Goal: Transaction & Acquisition: Purchase product/service

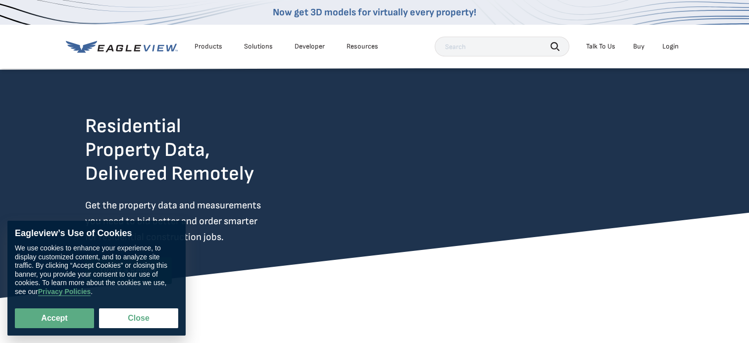
click at [673, 48] on div "Login" at bounding box center [671, 46] width 16 height 9
click at [670, 47] on div "Login" at bounding box center [671, 46] width 16 height 9
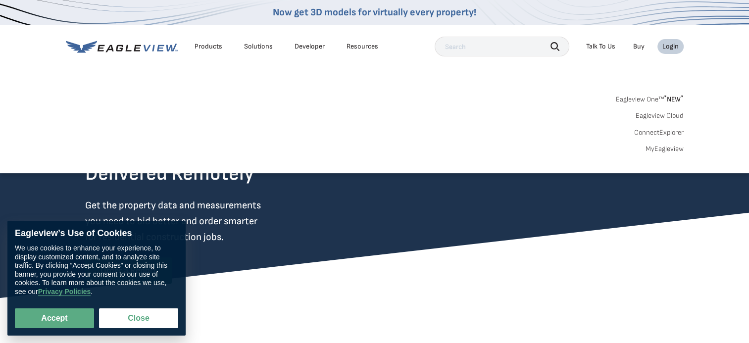
click at [656, 147] on link "MyEagleview" at bounding box center [665, 149] width 38 height 9
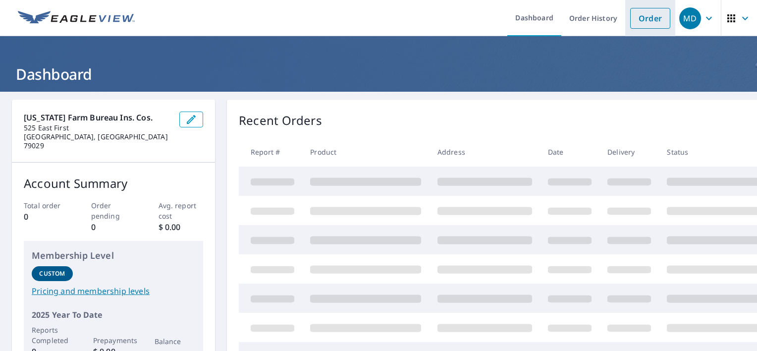
click at [646, 16] on link "Order" at bounding box center [650, 18] width 40 height 21
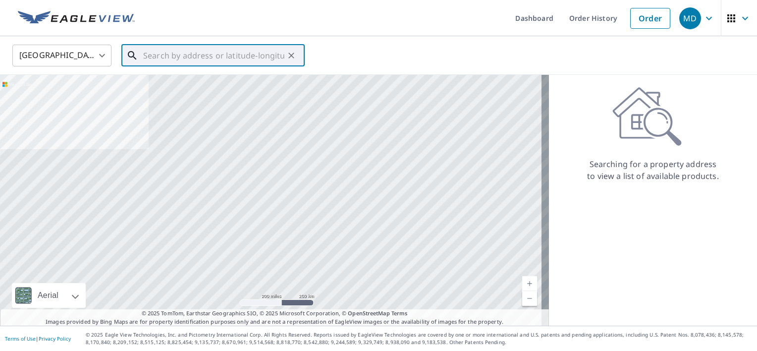
click at [201, 42] on input "text" at bounding box center [213, 56] width 141 height 28
paste input "[STREET_ADDRESS][PERSON_NAME]"
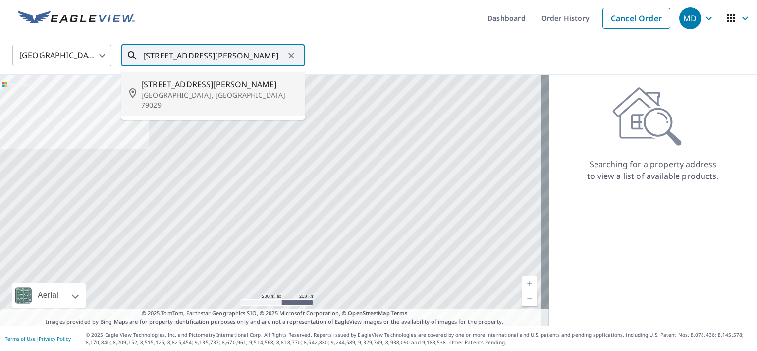
click at [238, 93] on p "[GEOGRAPHIC_DATA], [GEOGRAPHIC_DATA] 79029" at bounding box center [218, 100] width 155 height 20
type input "[STREET_ADDRESS][PERSON_NAME]"
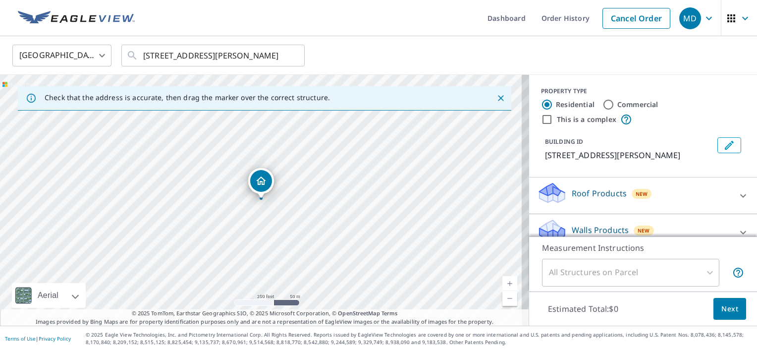
click at [685, 193] on div "Roof Products New" at bounding box center [634, 195] width 194 height 28
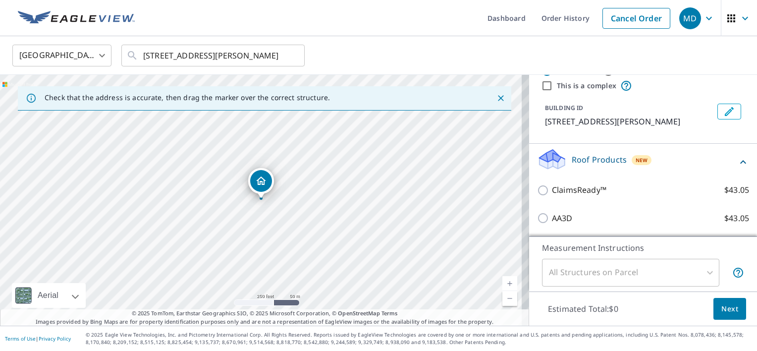
scroll to position [50, 0]
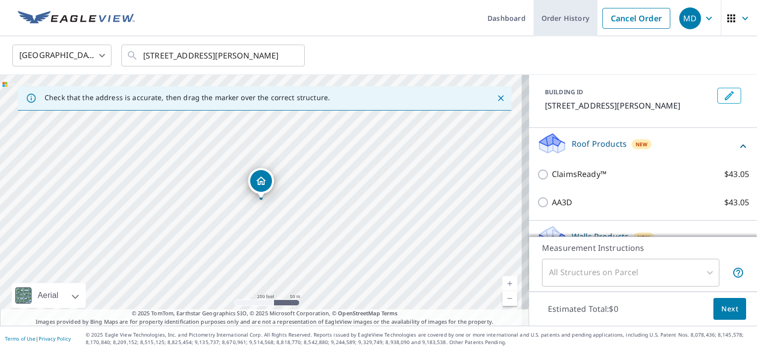
click at [533, 34] on link "Order History" at bounding box center [565, 18] width 64 height 36
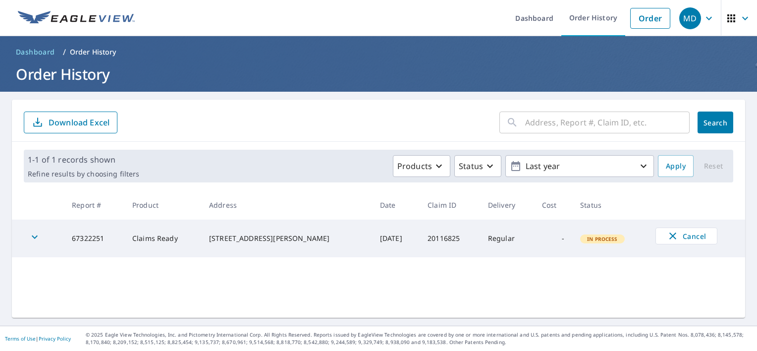
click at [339, 283] on div "​ Search Download Excel 1-1 of 1 records shown Refine results by choosing filte…" at bounding box center [378, 209] width 733 height 218
